Goal: Information Seeking & Learning: Learn about a topic

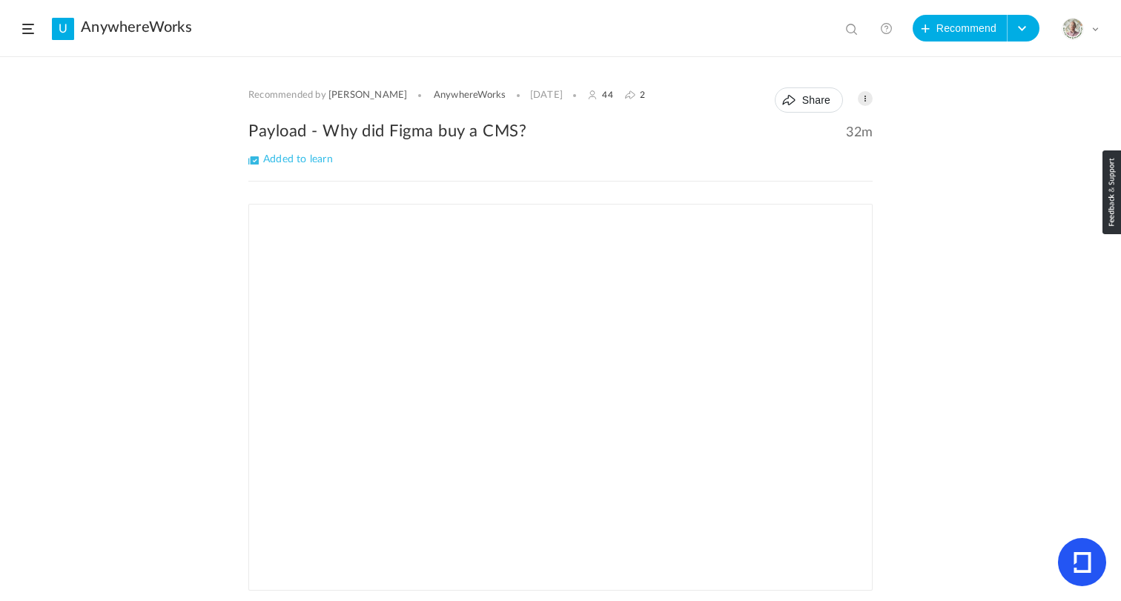
scroll to position [100, 0]
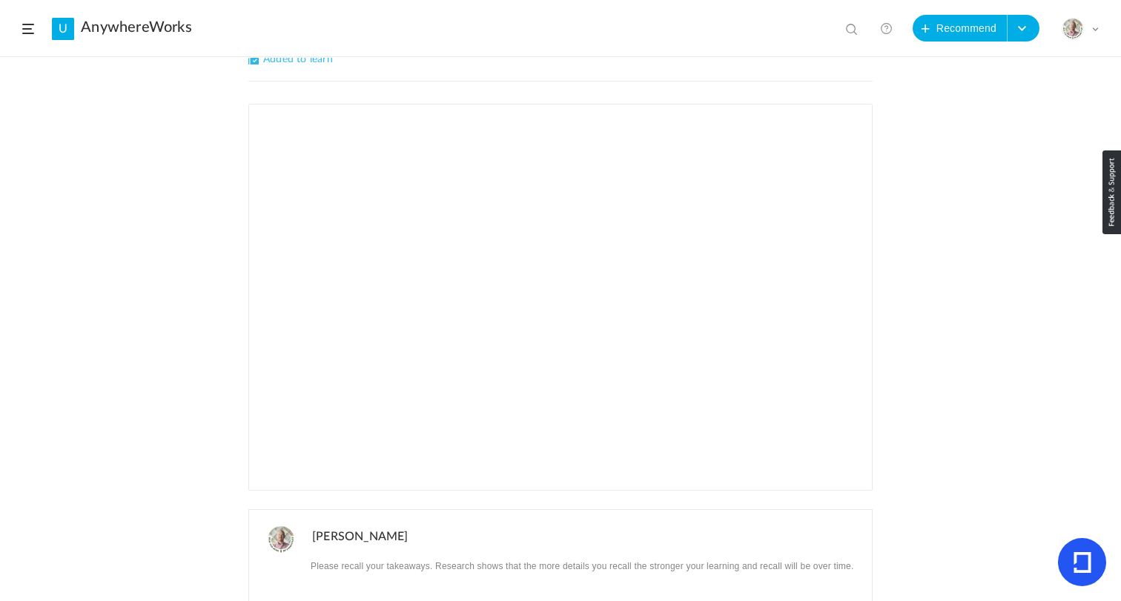
click at [93, 30] on link "AnywhereWorks" at bounding box center [136, 28] width 111 height 18
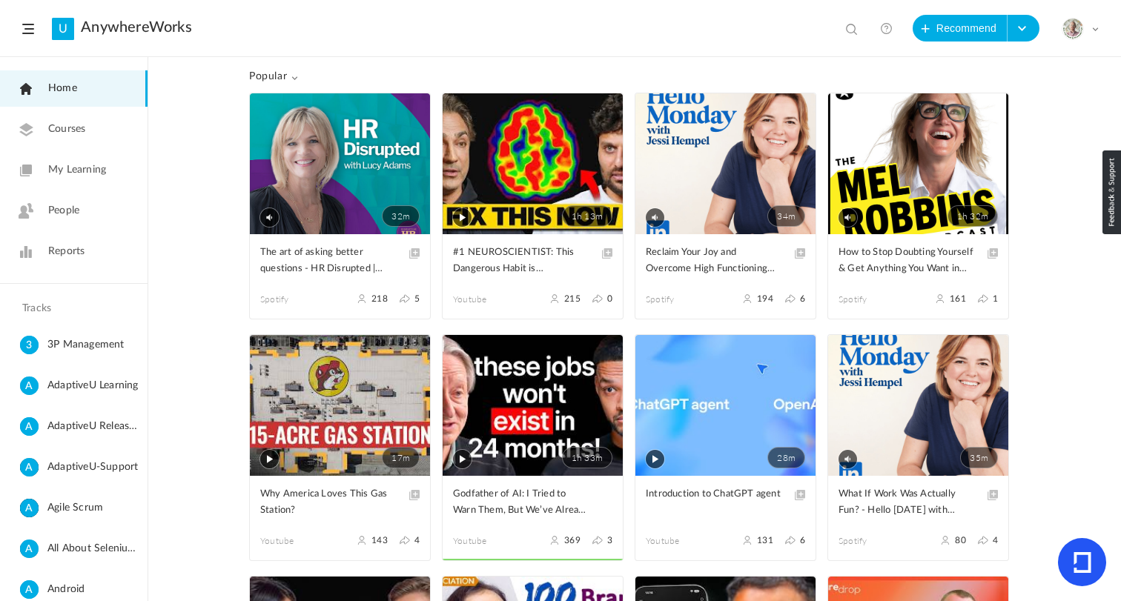
click at [69, 165] on span "My Learning" at bounding box center [77, 170] width 58 height 16
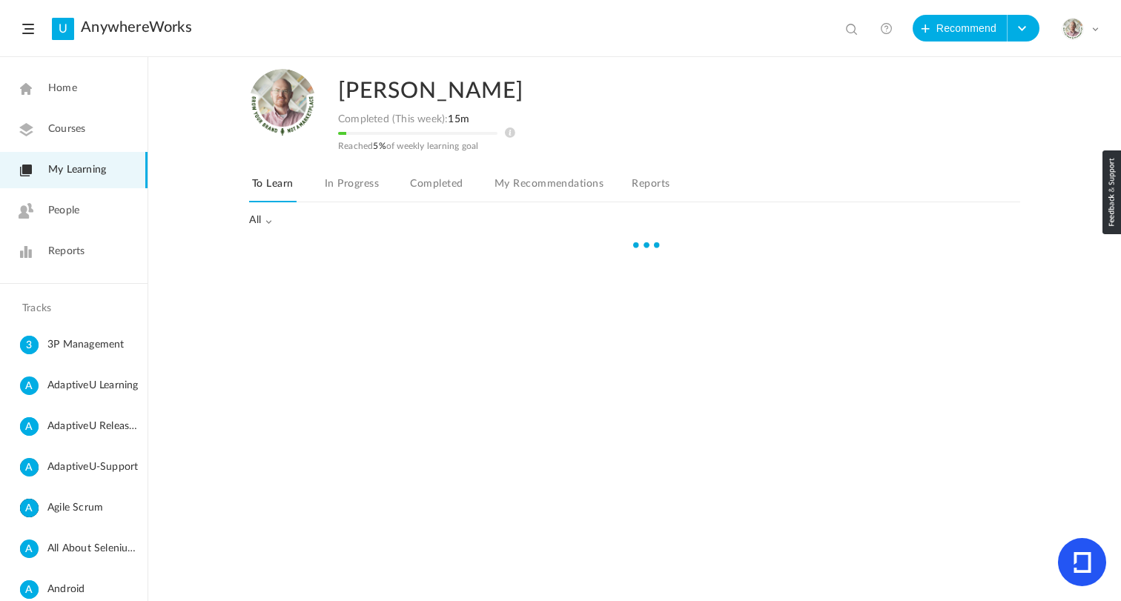
click at [444, 170] on div "[PERSON_NAME] Completed (This week): 15m Reached 5% of weekly learning goal To …" at bounding box center [634, 148] width 771 height 180
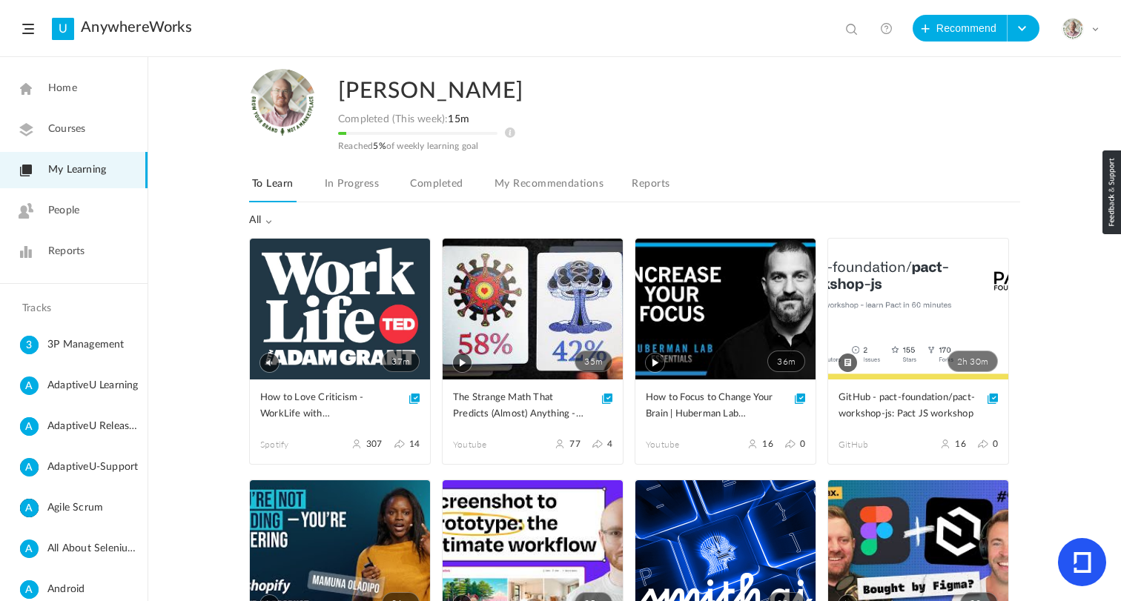
click at [444, 185] on link "Completed" at bounding box center [436, 188] width 59 height 28
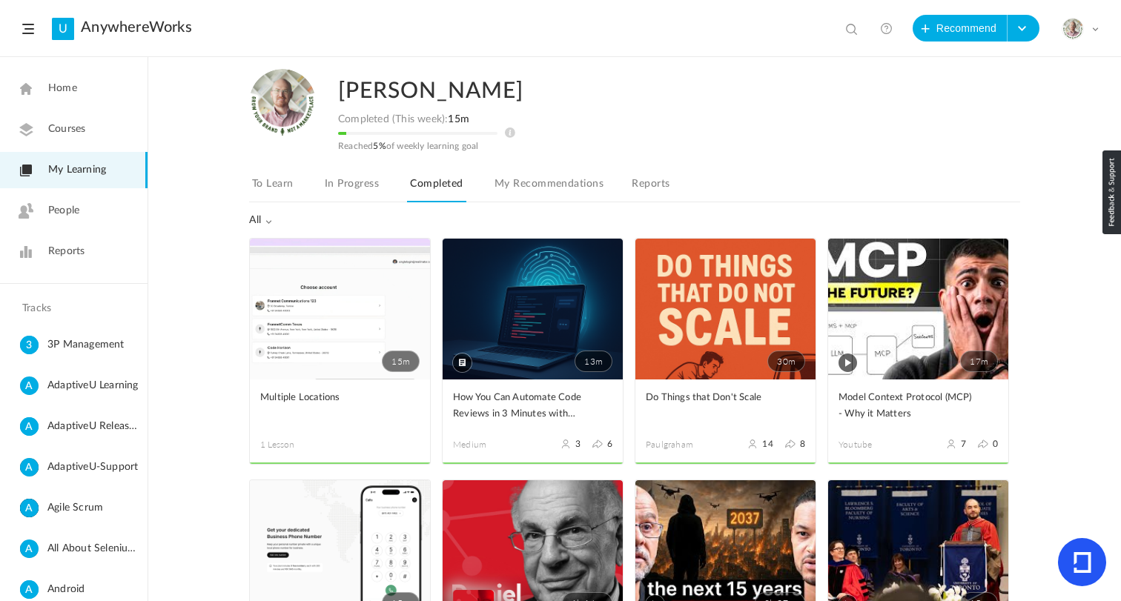
scroll to position [27, 0]
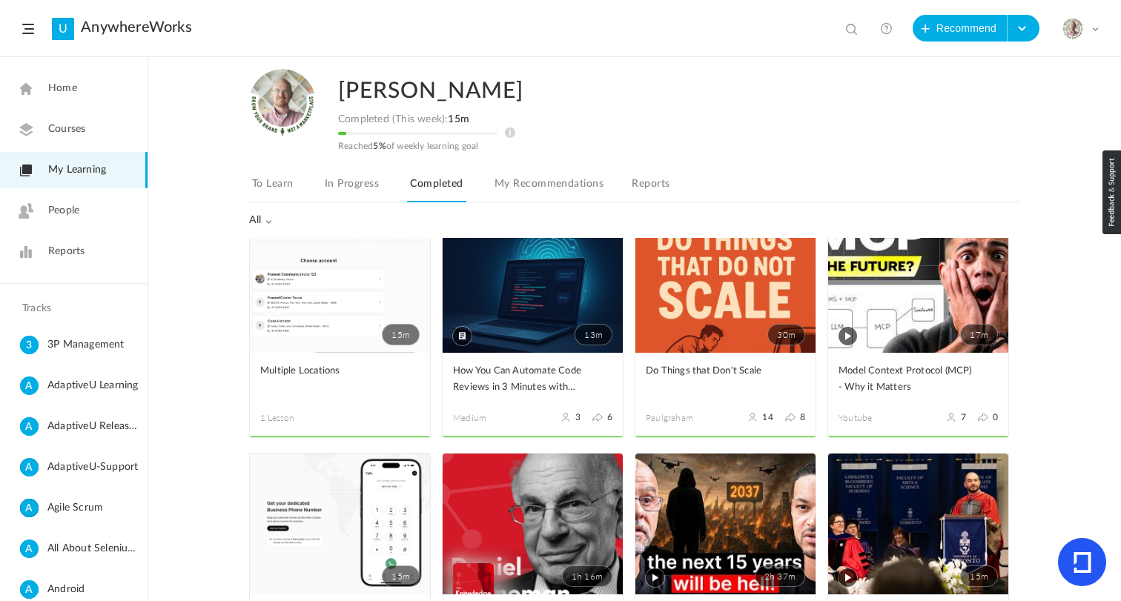
click at [698, 283] on link "30m" at bounding box center [726, 282] width 180 height 141
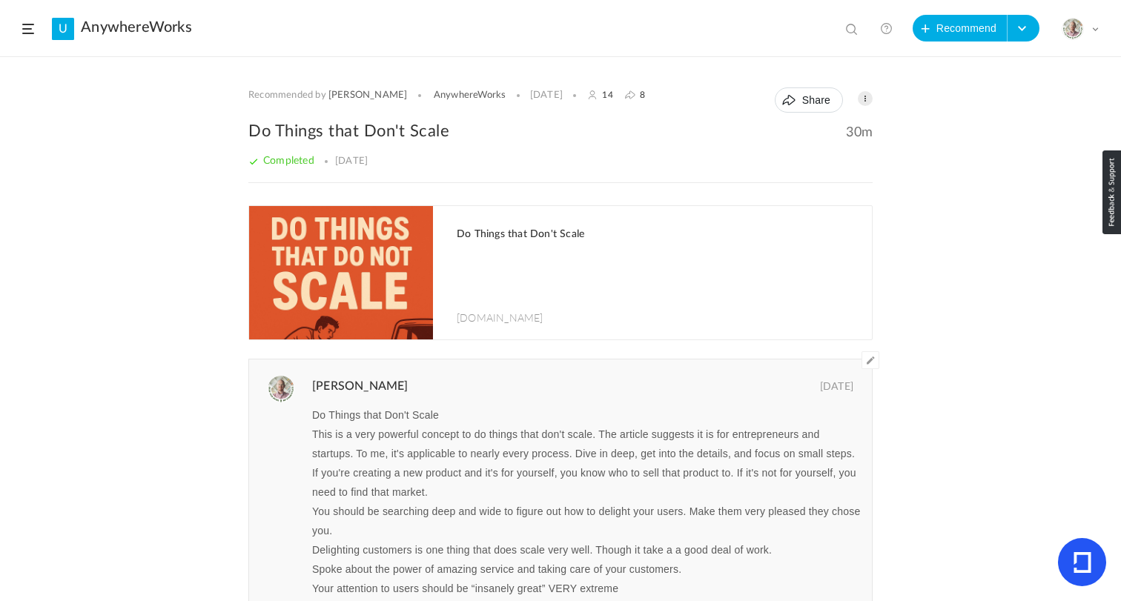
click at [850, 40] on li "View all No results" at bounding box center [853, 29] width 37 height 30
click at [850, 24] on span at bounding box center [853, 30] width 15 height 15
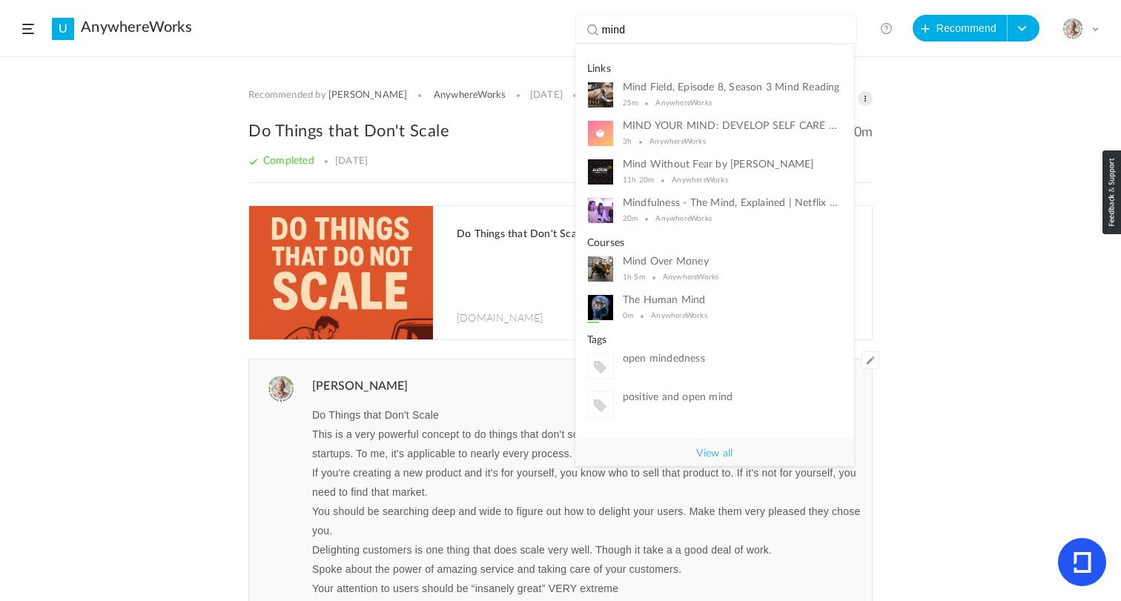
type input "mind"
